Goal: Task Accomplishment & Management: Use online tool/utility

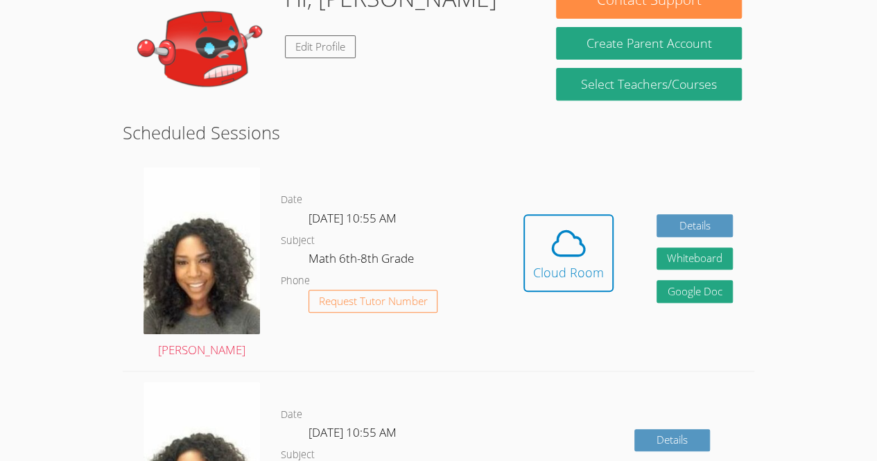
scroll to position [230, 0]
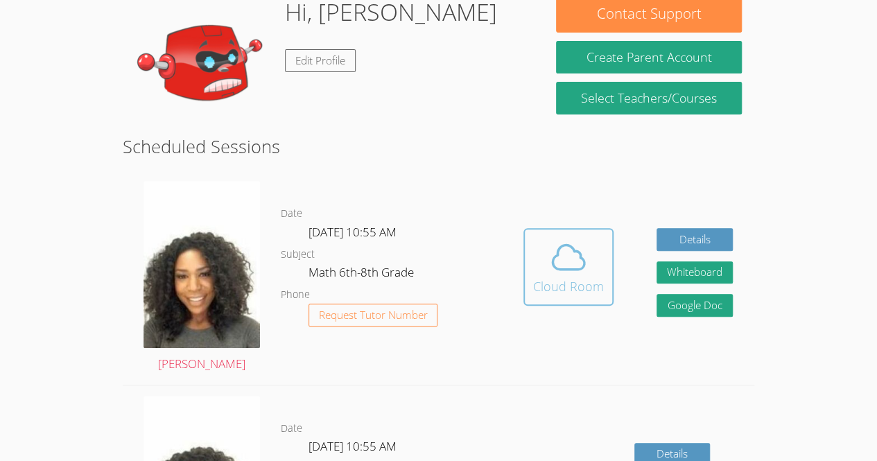
click at [556, 277] on div "Cloud Room" at bounding box center [568, 286] width 71 height 19
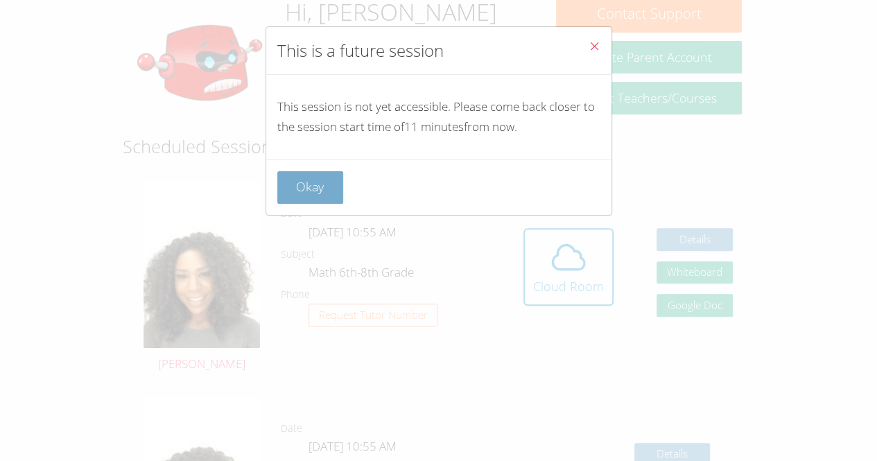
click at [322, 178] on button "Okay" at bounding box center [310, 187] width 67 height 33
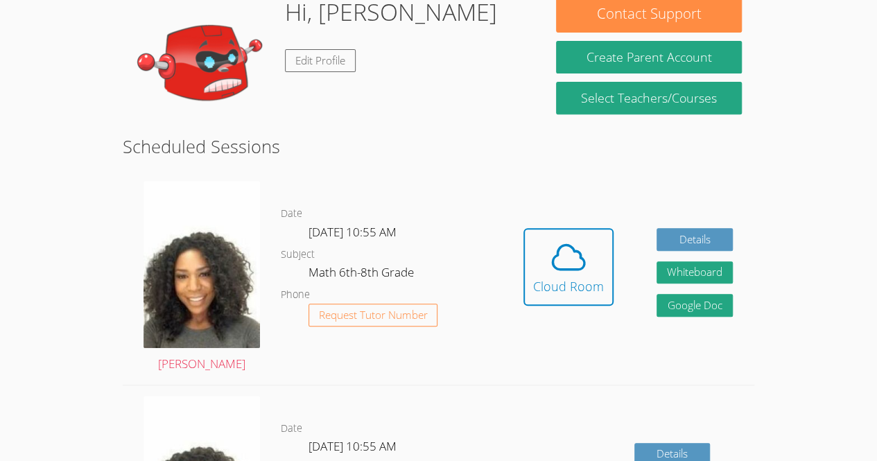
click at [508, 253] on div "Hidden Cloud Room Details Whiteboard Hidden Google Doc" at bounding box center [628, 278] width 252 height 214
click at [535, 277] on div "Cloud Room" at bounding box center [568, 286] width 71 height 19
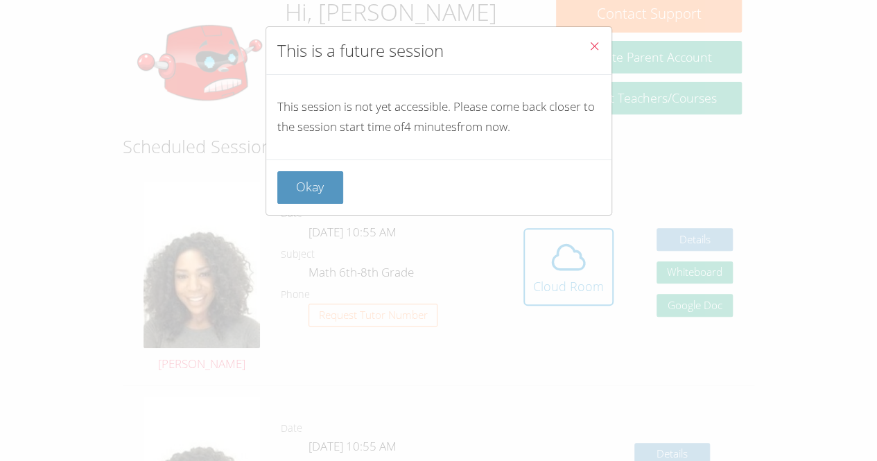
click at [316, 208] on div "Okay" at bounding box center [438, 187] width 345 height 55
click at [313, 206] on div "Okay" at bounding box center [438, 187] width 345 height 55
click at [284, 169] on div "Okay" at bounding box center [438, 187] width 345 height 55
click at [302, 175] on button "Okay" at bounding box center [310, 187] width 67 height 33
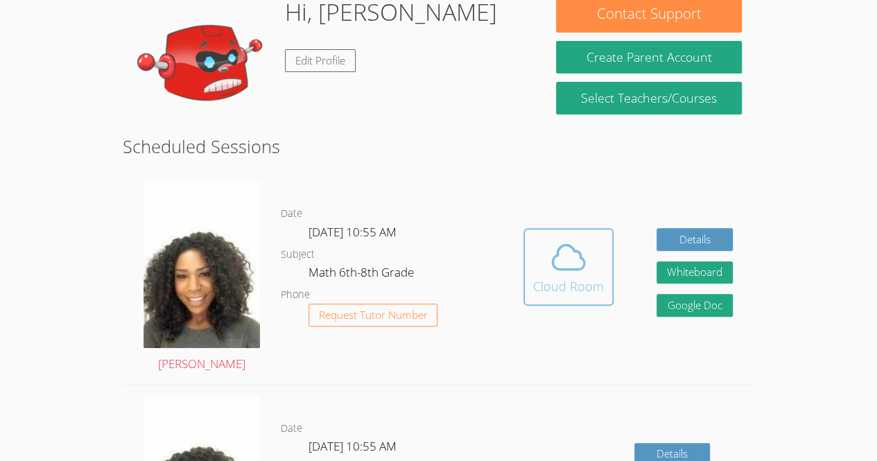
click at [540, 261] on button "Cloud Room" at bounding box center [569, 267] width 90 height 78
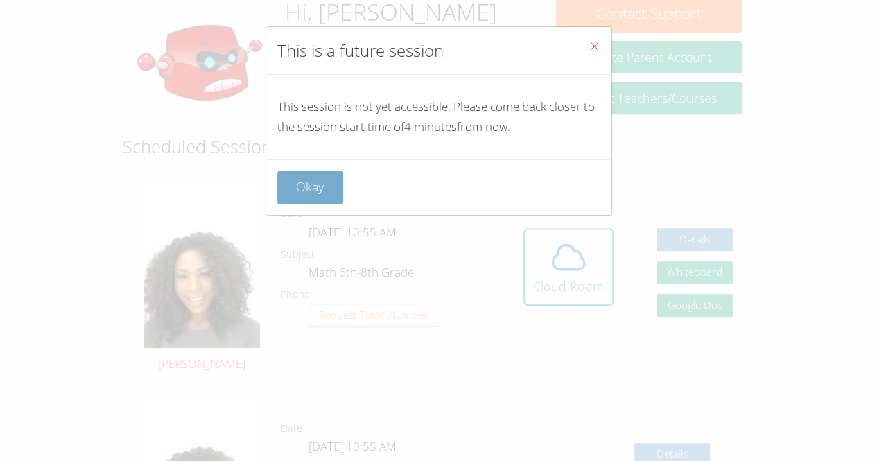
click at [334, 173] on button "Okay" at bounding box center [310, 187] width 67 height 33
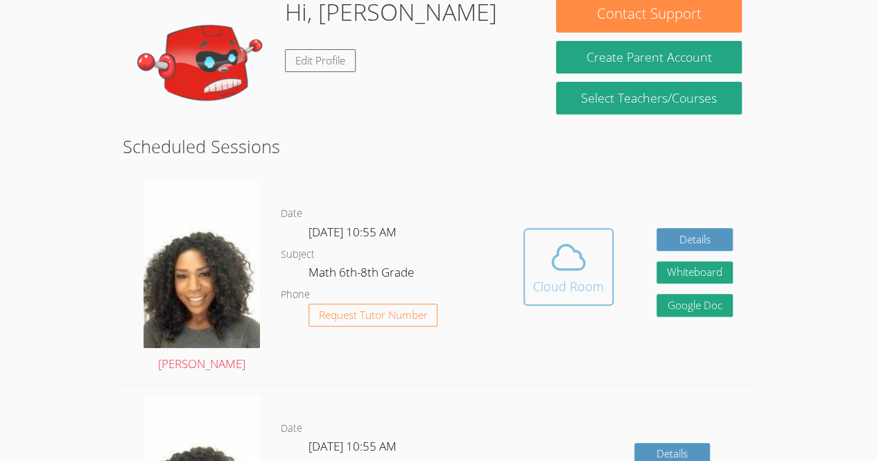
click at [540, 238] on span at bounding box center [568, 257] width 71 height 39
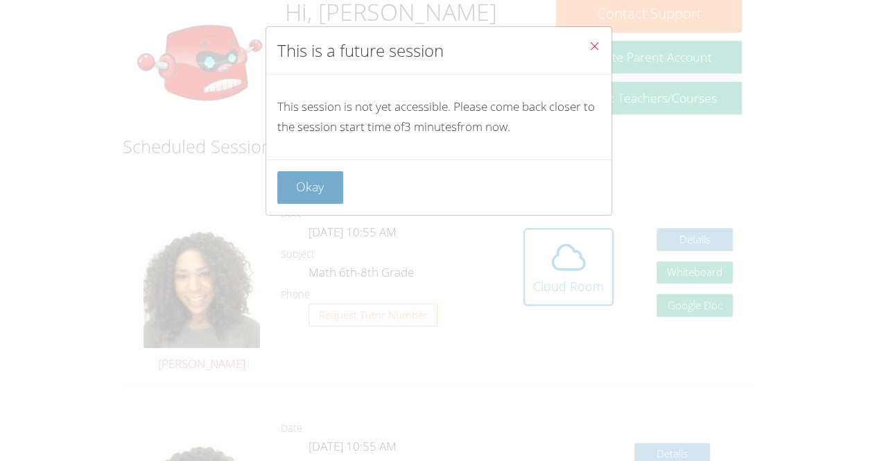
click at [325, 182] on button "Okay" at bounding box center [310, 187] width 67 height 33
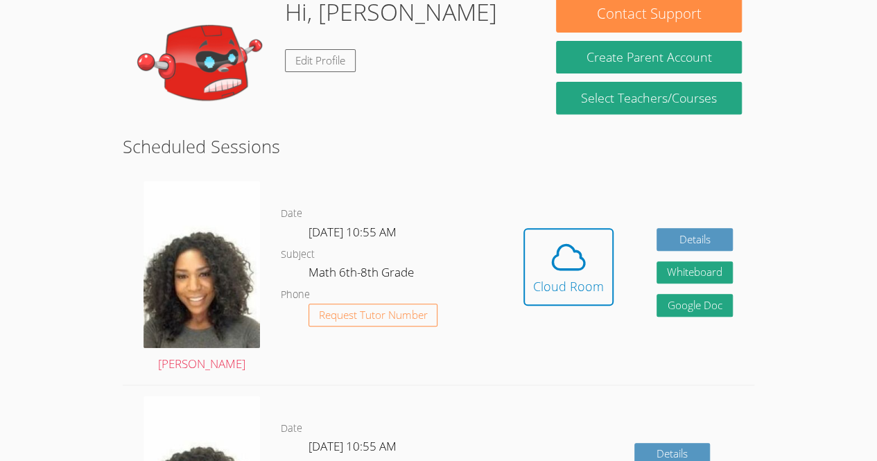
scroll to position [0, 0]
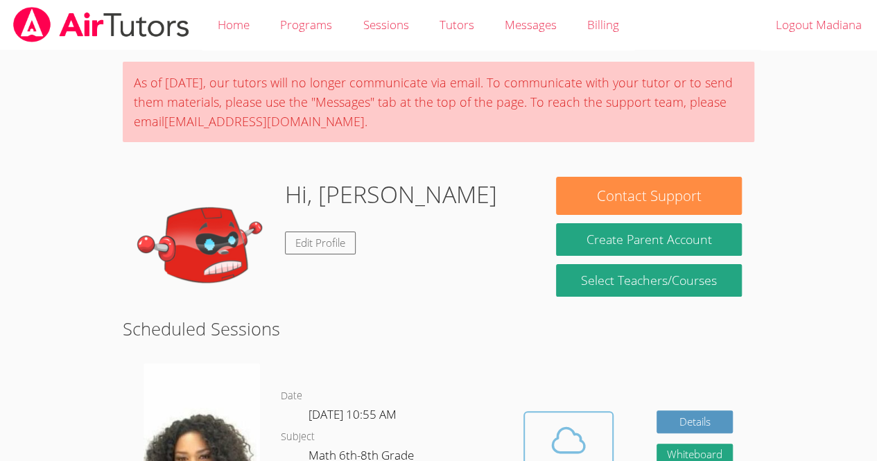
click at [608, 431] on button "Cloud Room" at bounding box center [569, 450] width 90 height 78
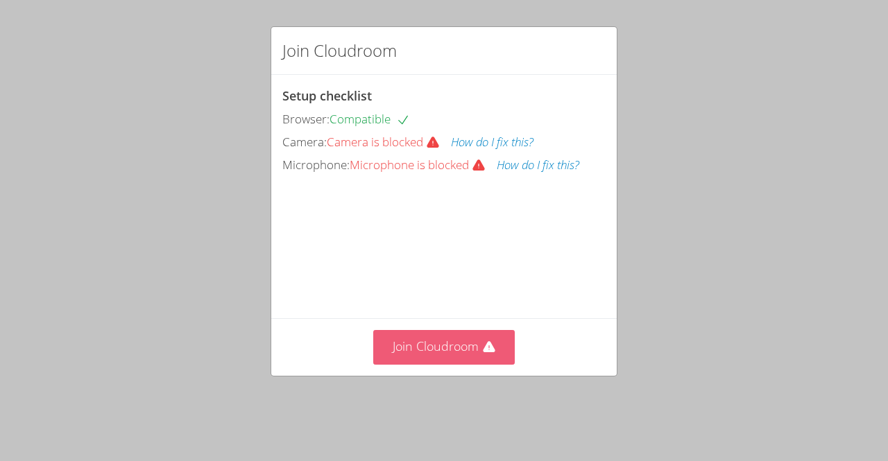
click at [472, 359] on button "Join Cloudroom" at bounding box center [444, 347] width 142 height 34
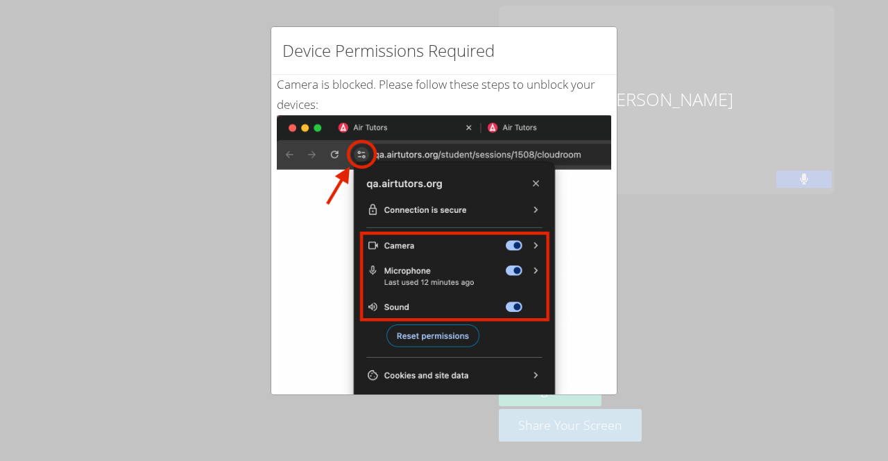
click at [735, 257] on div "Device Permissions Required Camera is blocked . Please follow these steps to un…" at bounding box center [444, 230] width 888 height 461
click at [359, 135] on img at bounding box center [444, 271] width 334 height 313
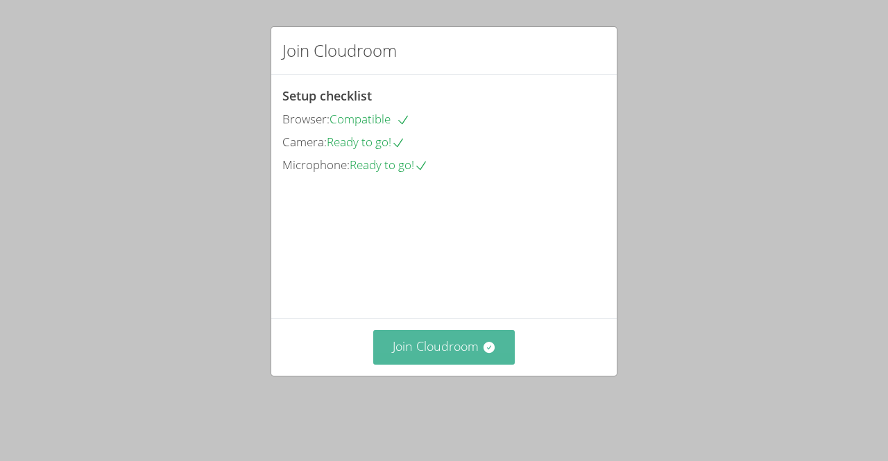
click at [466, 364] on button "Join Cloudroom" at bounding box center [444, 347] width 142 height 34
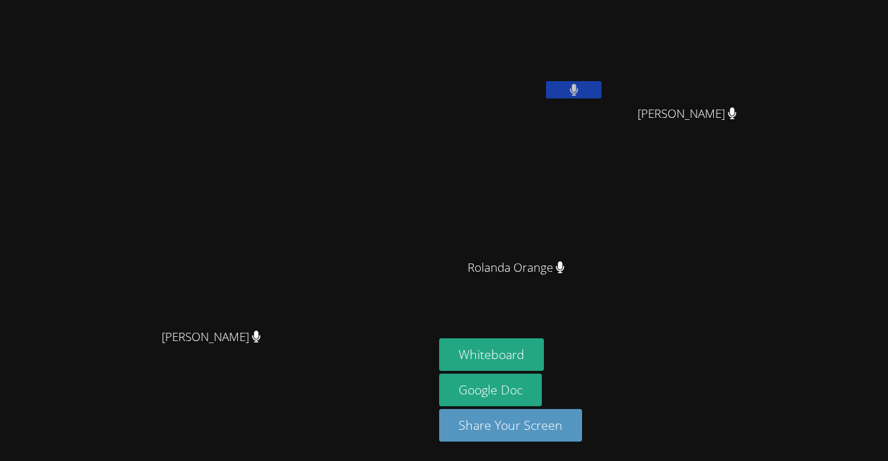
click at [601, 82] on button at bounding box center [573, 89] width 55 height 17
click at [544, 362] on button "Whiteboard" at bounding box center [491, 354] width 105 height 33
click at [604, 67] on video at bounding box center [521, 52] width 165 height 93
click at [604, 78] on video at bounding box center [521, 52] width 165 height 93
click at [601, 96] on button at bounding box center [573, 89] width 55 height 17
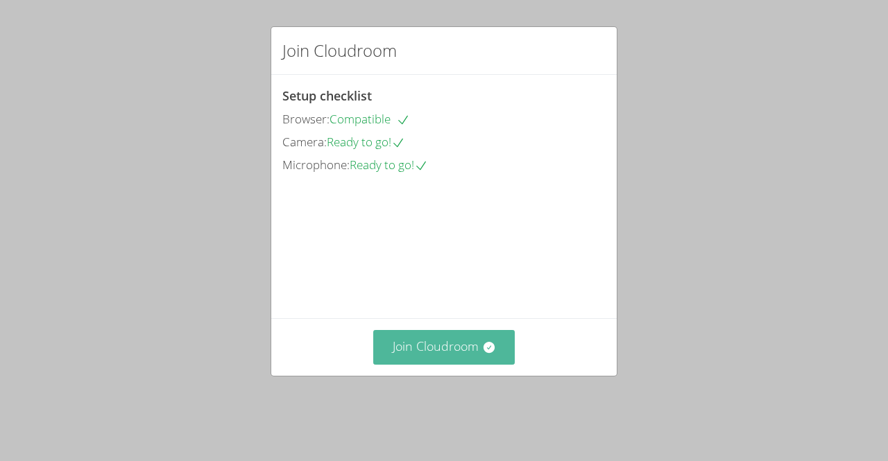
click at [454, 363] on button "Join Cloudroom" at bounding box center [444, 347] width 142 height 34
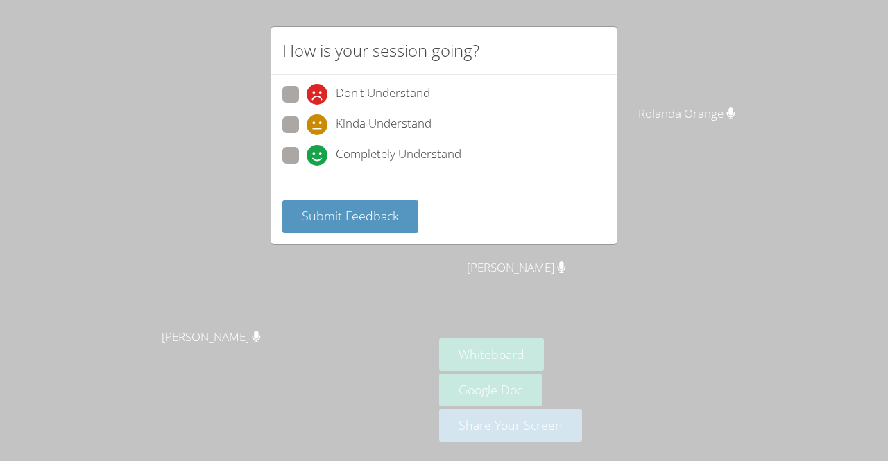
click at [397, 148] on span "Completely Understand" at bounding box center [399, 155] width 126 height 21
click at [318, 148] on input "Completely Understand" at bounding box center [313, 153] width 12 height 12
radio input "true"
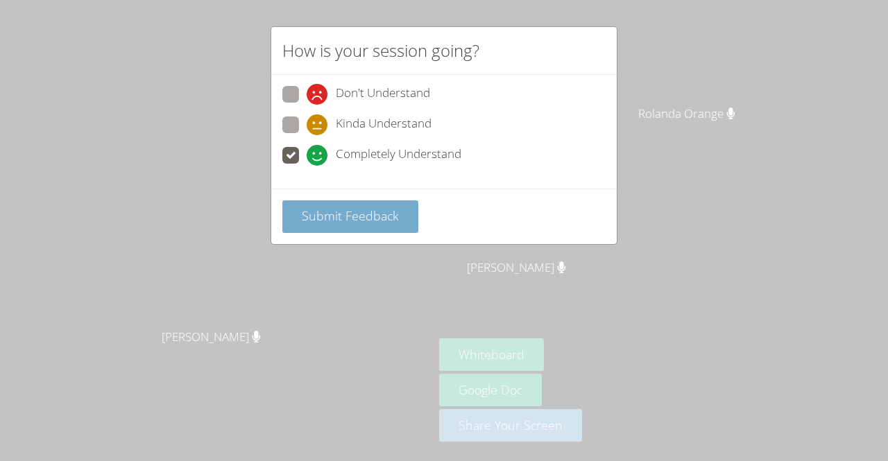
click at [372, 212] on span "Submit Feedback" at bounding box center [350, 215] width 97 height 17
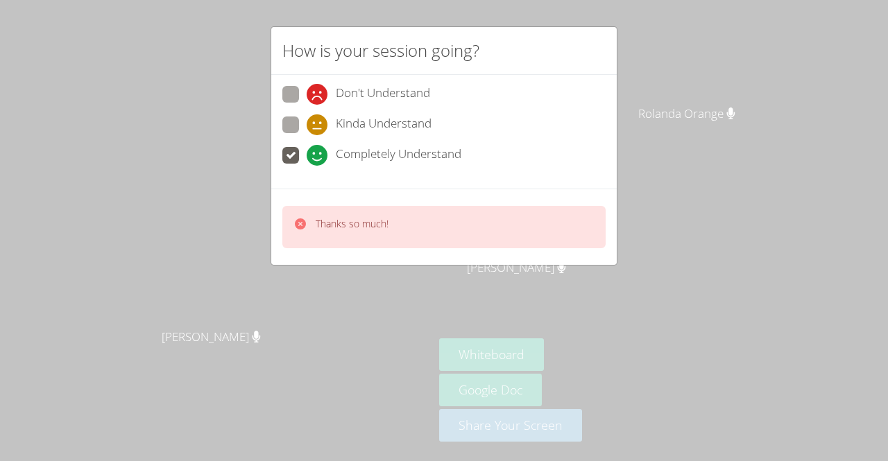
click at [459, 215] on div "Thanks so much!" at bounding box center [443, 227] width 323 height 42
click at [464, 232] on div "Thanks so much!" at bounding box center [443, 227] width 323 height 42
click at [543, 226] on div "Thanks so much!" at bounding box center [443, 227] width 323 height 42
